Goal: Browse casually

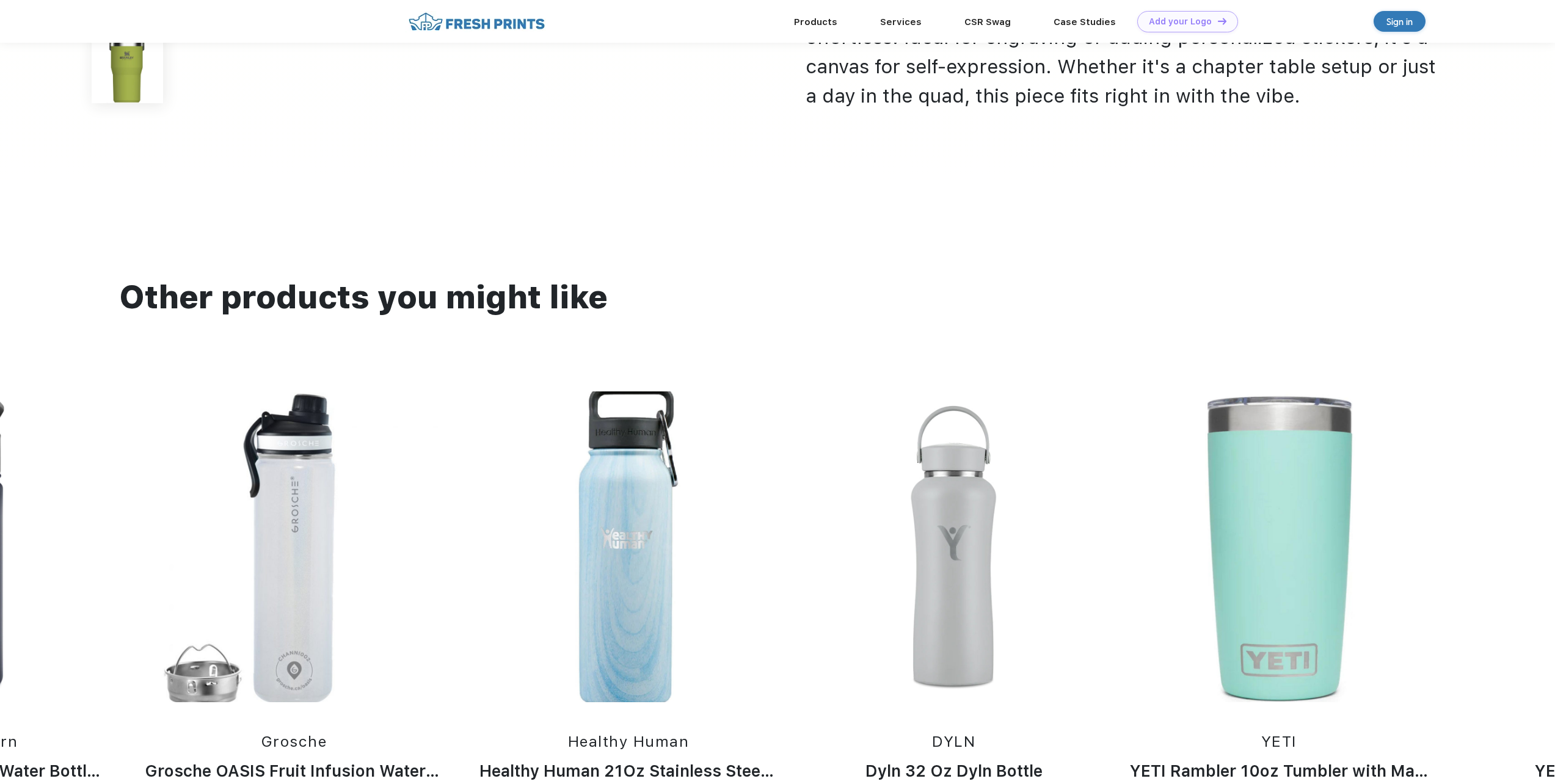
scroll to position [1038, 0]
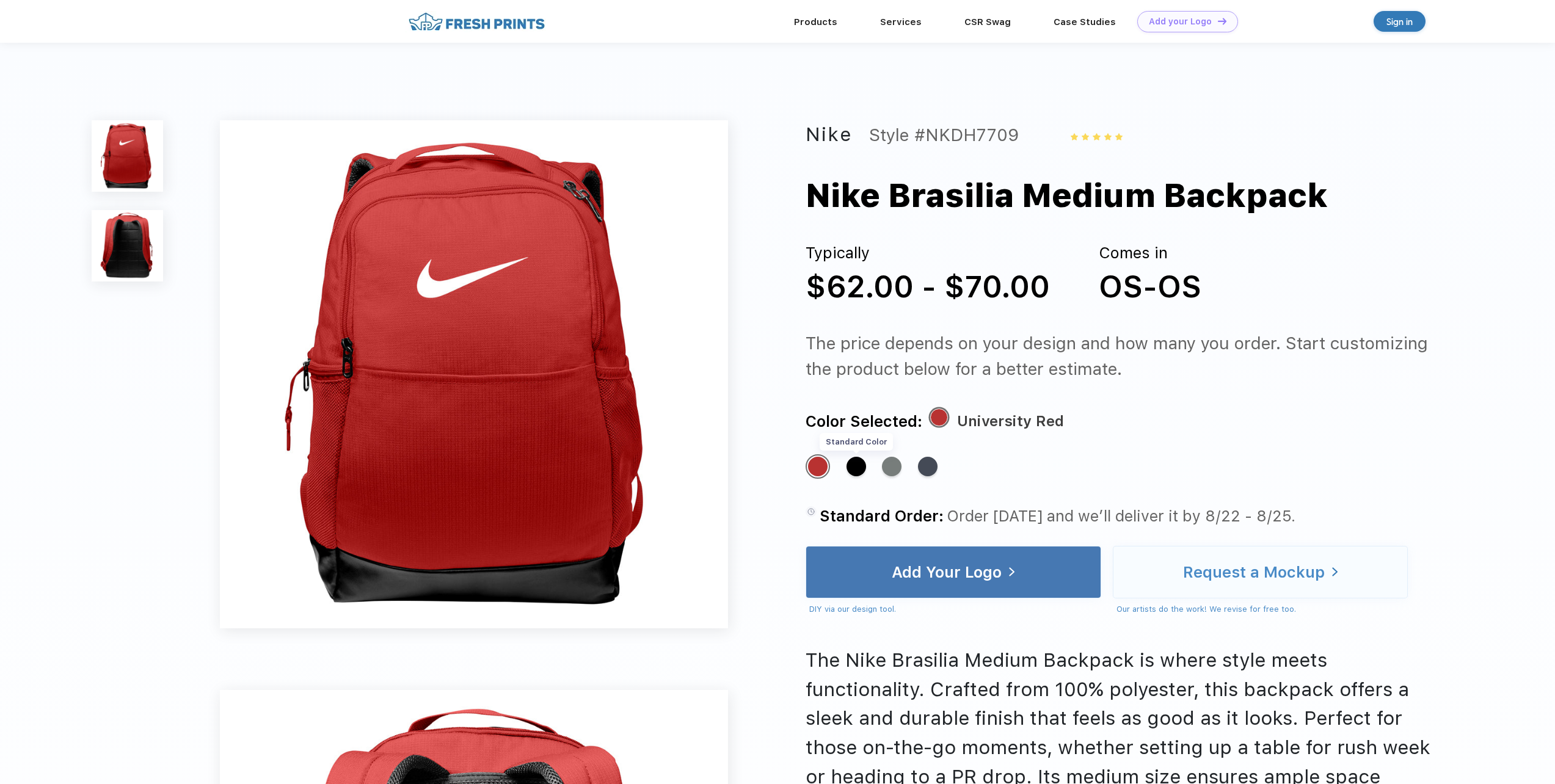
click at [851, 467] on div "Standard Color" at bounding box center [856, 466] width 20 height 20
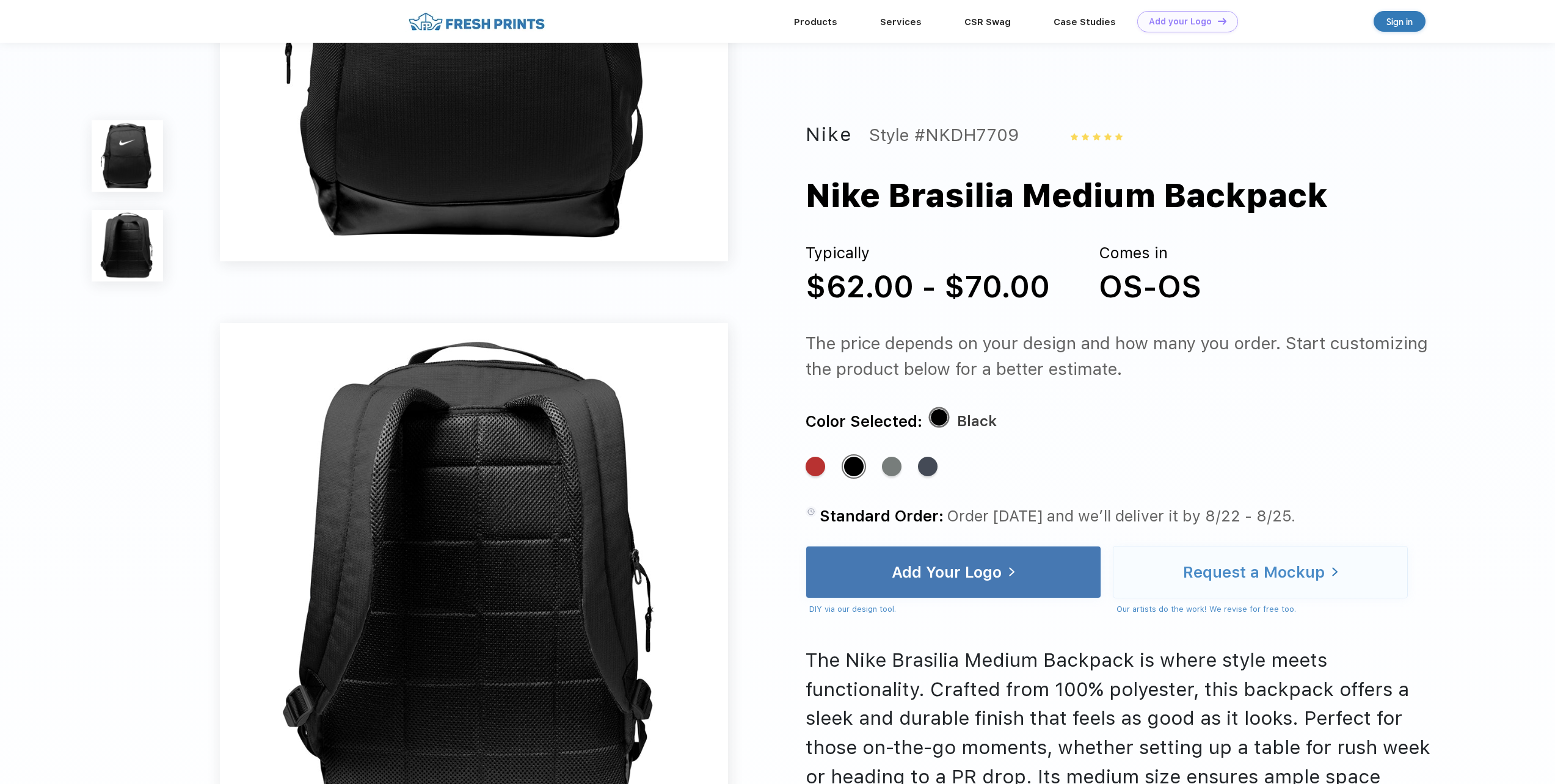
scroll to position [305, 0]
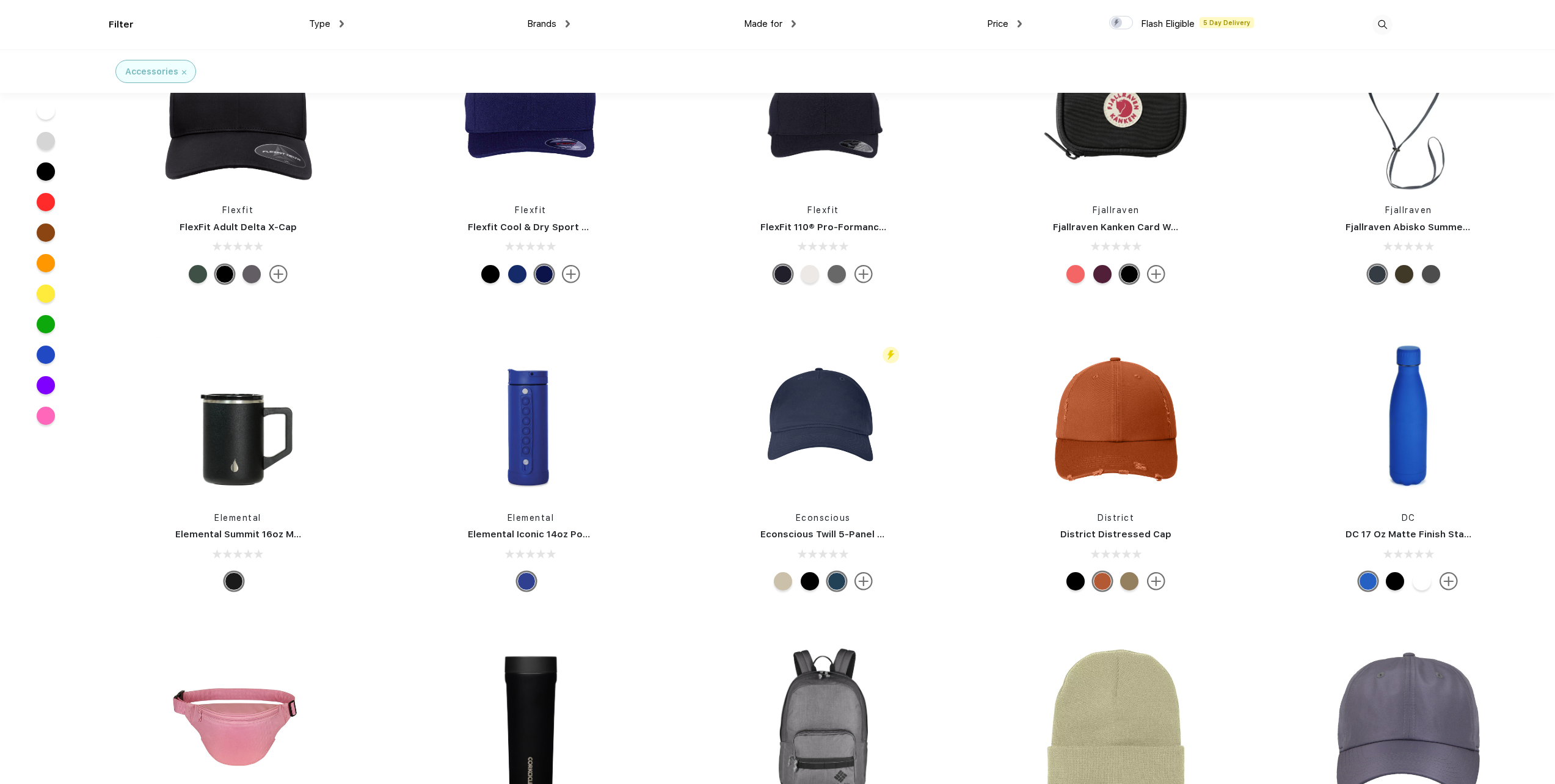
scroll to position [4702, 0]
